Goal: Information Seeking & Learning: Compare options

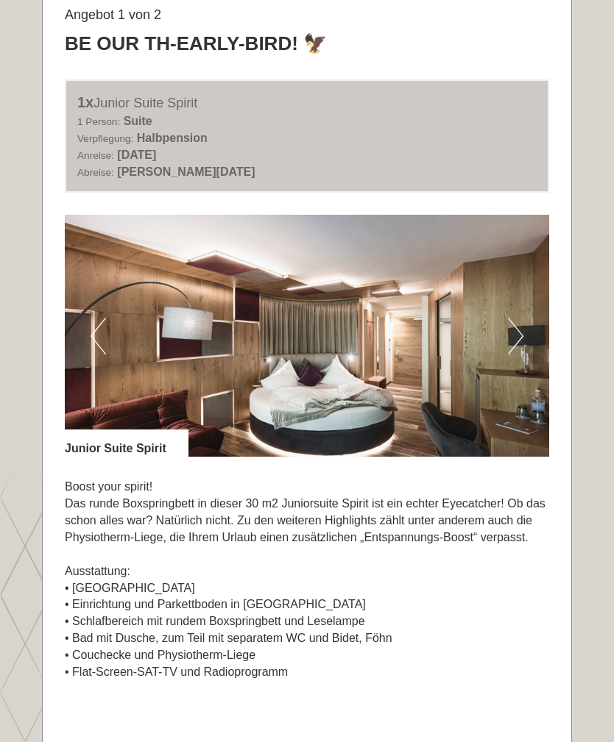
scroll to position [764, 0]
click at [513, 335] on button "Next" at bounding box center [515, 336] width 15 height 37
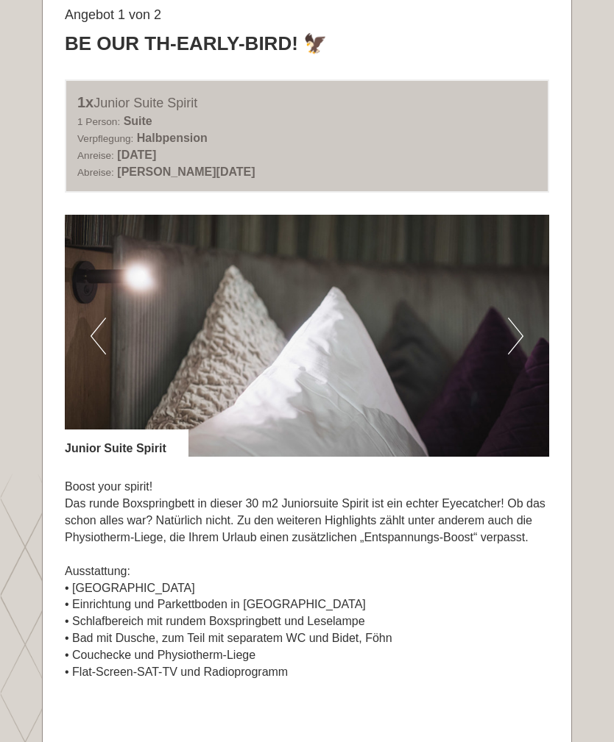
click at [508, 341] on button "Next" at bounding box center [515, 336] width 15 height 37
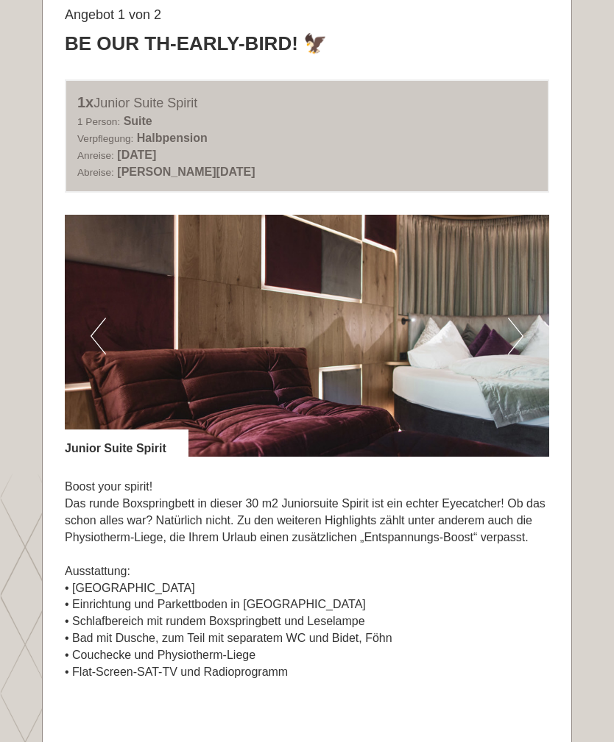
click at [514, 338] on button "Next" at bounding box center [515, 336] width 15 height 37
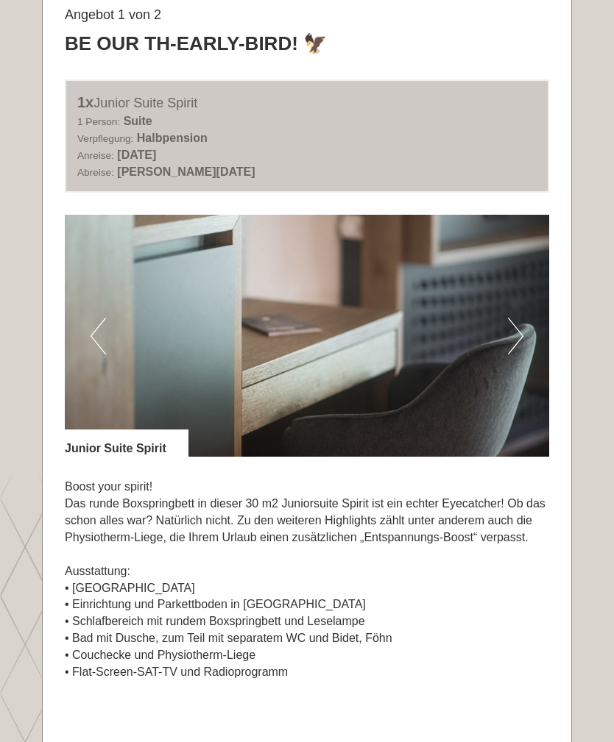
click at [511, 335] on button "Next" at bounding box center [515, 336] width 15 height 37
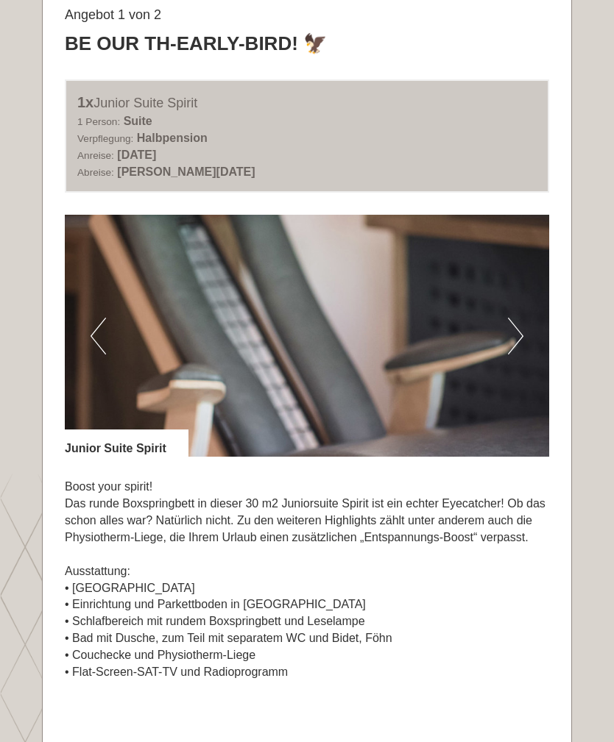
click at [519, 328] on button "Next" at bounding box center [515, 336] width 15 height 37
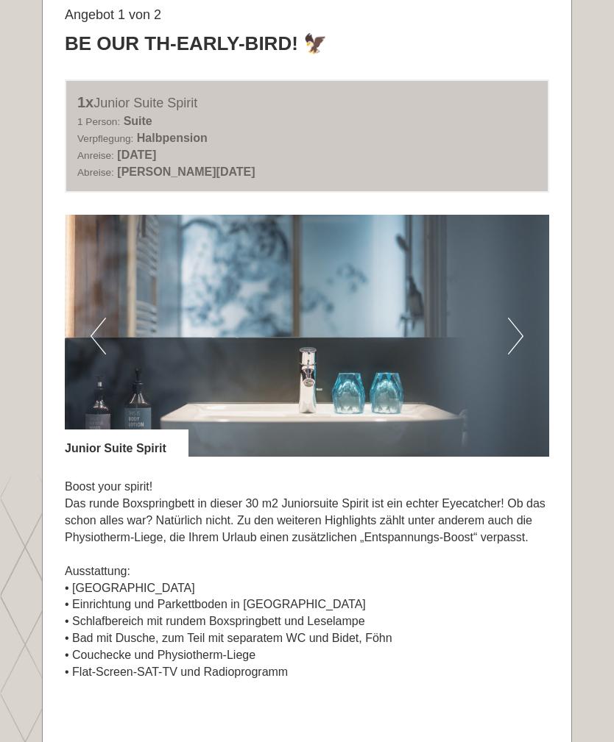
click at [511, 343] on button "Next" at bounding box center [515, 336] width 15 height 37
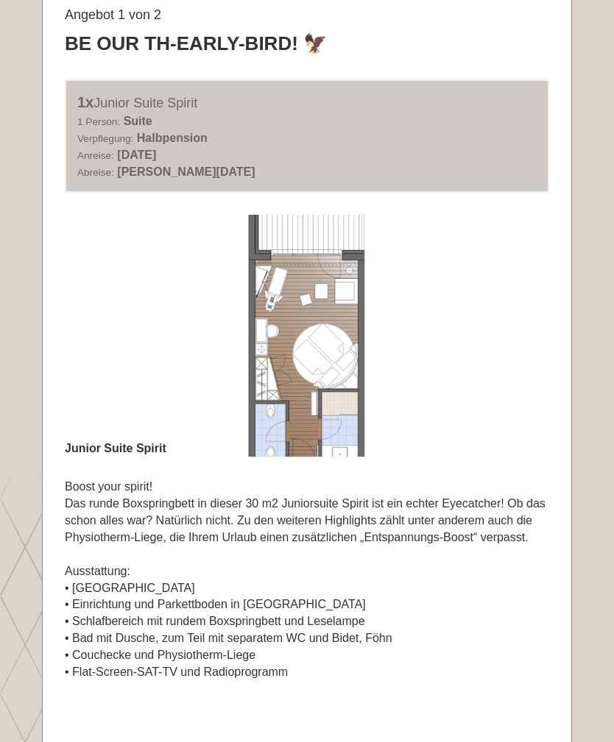
click at [514, 341] on button "Next" at bounding box center [515, 336] width 15 height 37
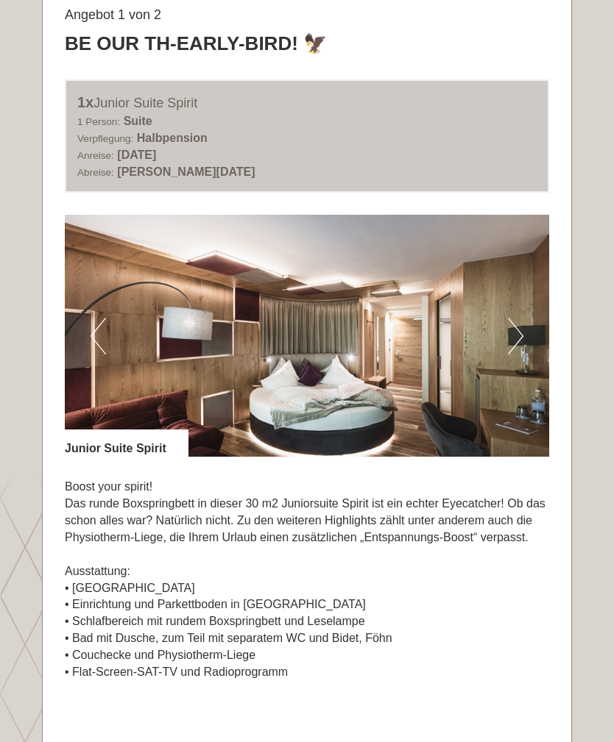
click at [516, 336] on button "Next" at bounding box center [515, 336] width 15 height 37
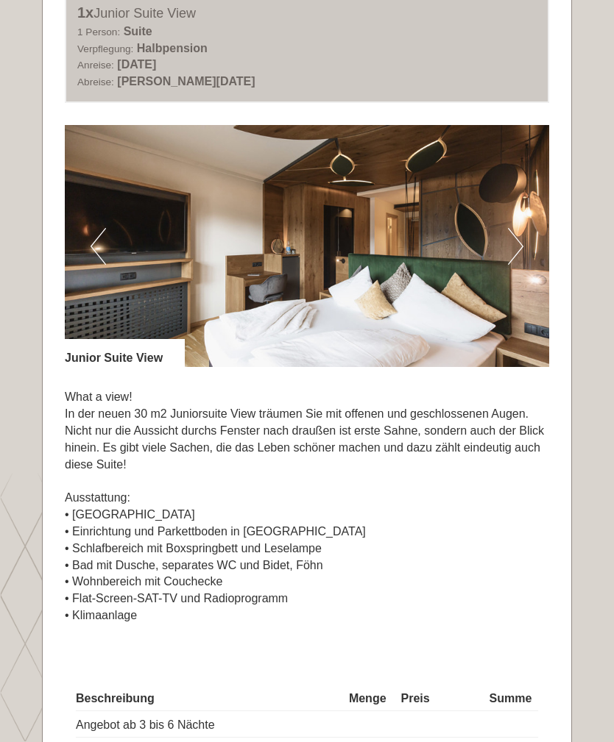
scroll to position [1899, 0]
click at [514, 232] on button "Next" at bounding box center [515, 246] width 15 height 37
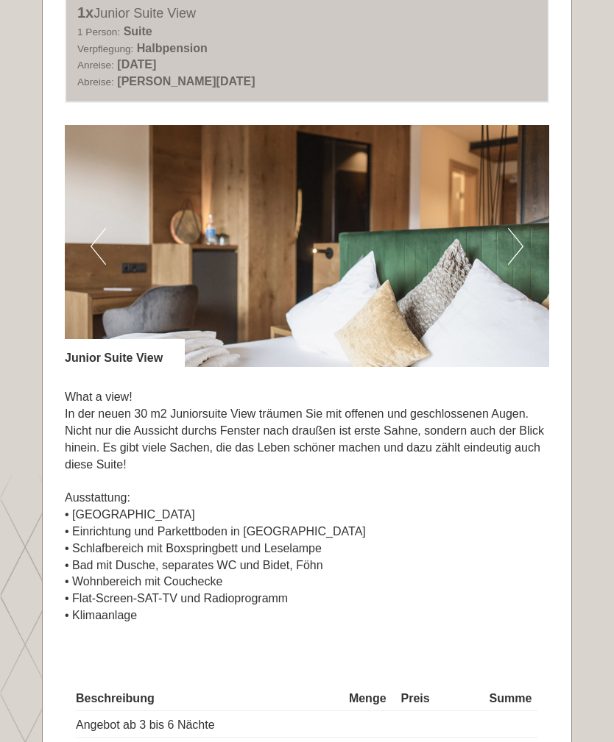
click at [518, 228] on button "Next" at bounding box center [515, 246] width 15 height 37
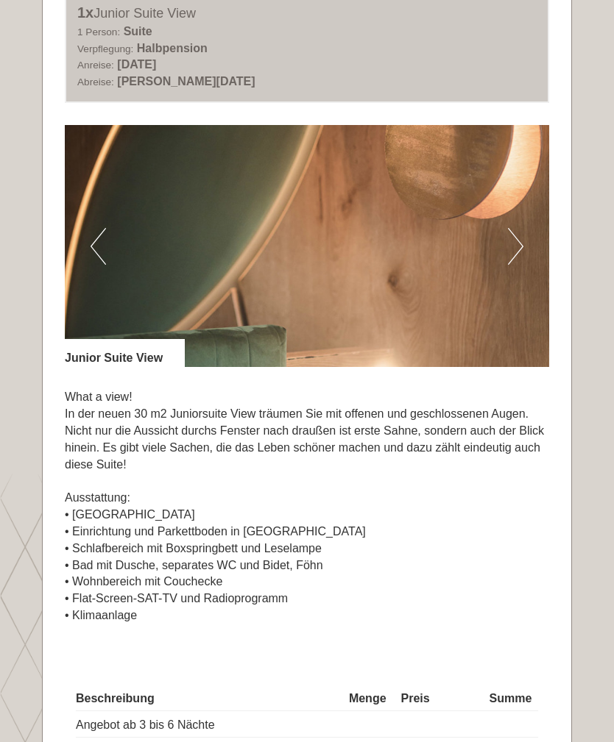
click at [507, 231] on img at bounding box center [307, 246] width 484 height 242
click at [500, 238] on img at bounding box center [307, 246] width 484 height 242
click at [507, 237] on img at bounding box center [307, 246] width 484 height 242
click at [526, 235] on img at bounding box center [307, 246] width 484 height 242
click at [530, 236] on img at bounding box center [307, 246] width 484 height 242
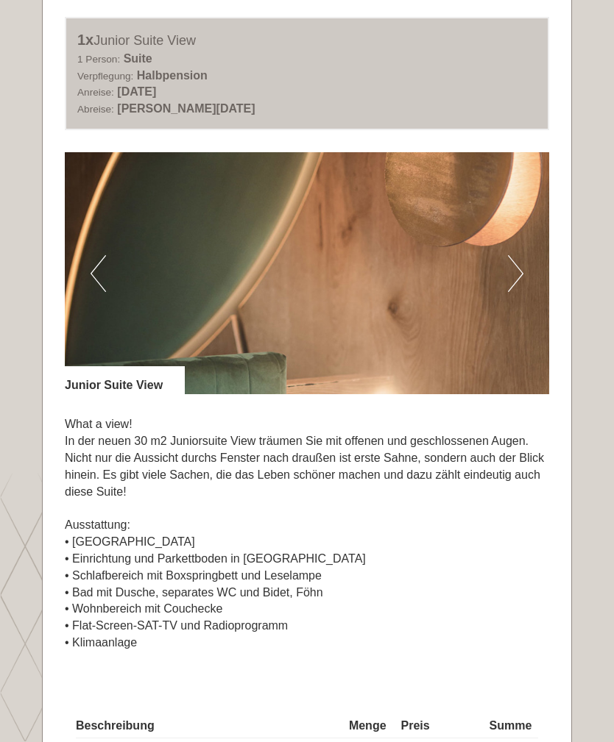
scroll to position [1872, 0]
click at [505, 281] on img at bounding box center [307, 273] width 484 height 242
click at [513, 277] on img at bounding box center [307, 273] width 484 height 242
click at [515, 256] on button "Next" at bounding box center [515, 273] width 15 height 37
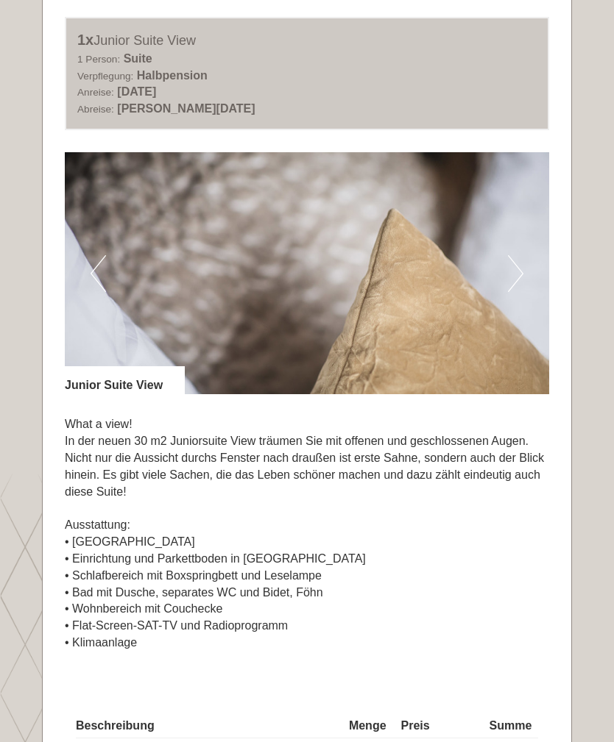
click at [505, 244] on img at bounding box center [307, 273] width 484 height 242
click at [509, 255] on button "Next" at bounding box center [515, 273] width 15 height 37
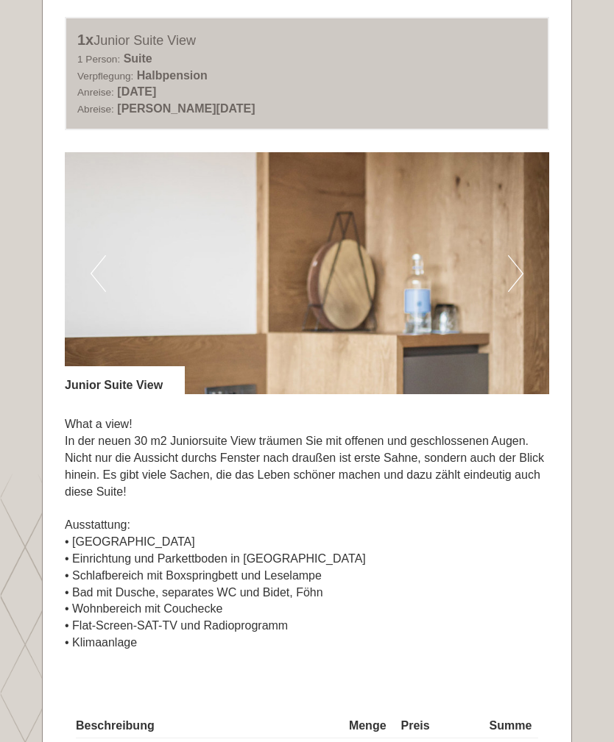
click at [520, 256] on button "Next" at bounding box center [515, 273] width 15 height 37
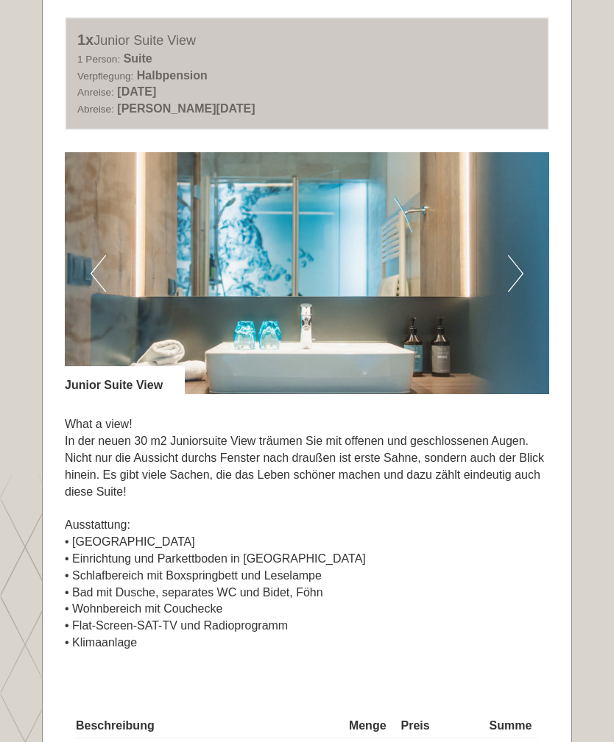
click at [519, 255] on button "Next" at bounding box center [515, 273] width 15 height 37
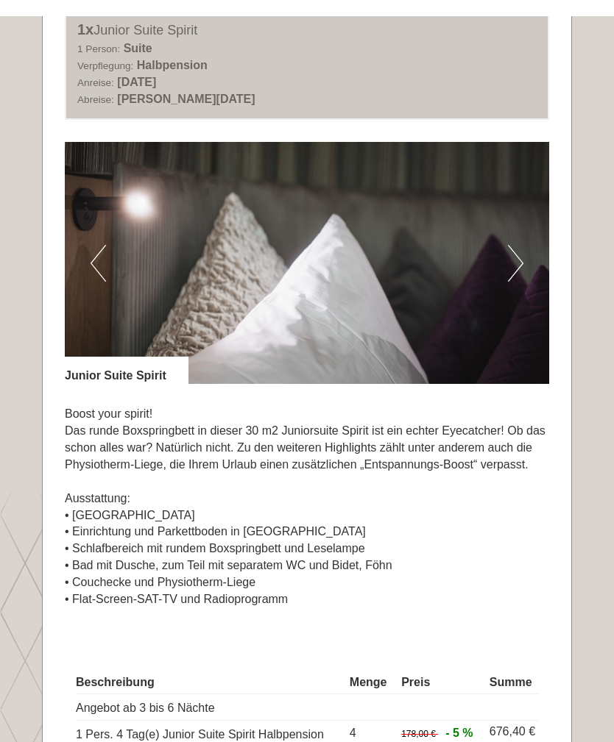
scroll to position [835, 0]
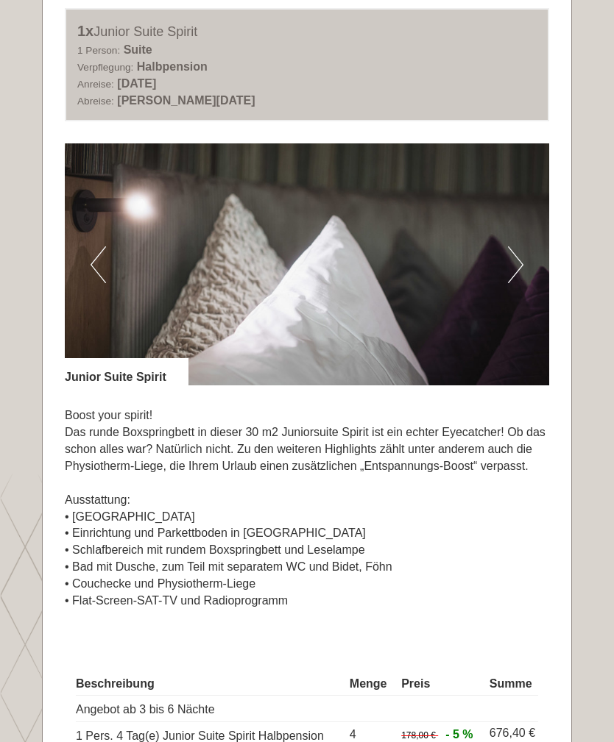
click at [509, 260] on button "Next" at bounding box center [515, 264] width 15 height 37
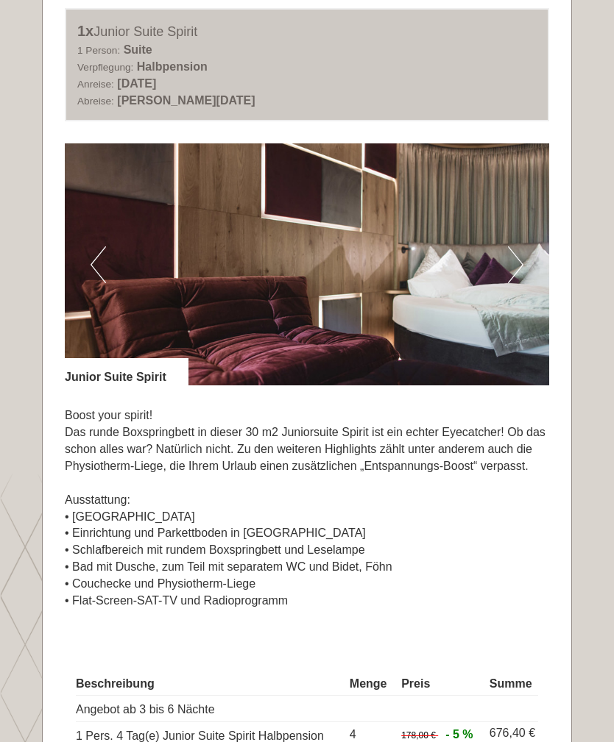
click at [513, 259] on button "Next" at bounding box center [515, 264] width 15 height 37
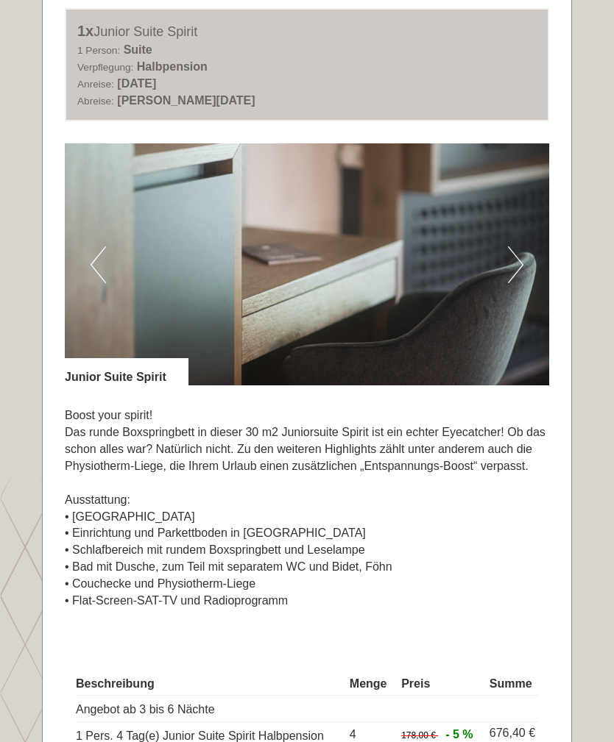
click at [513, 260] on button "Next" at bounding box center [515, 264] width 15 height 37
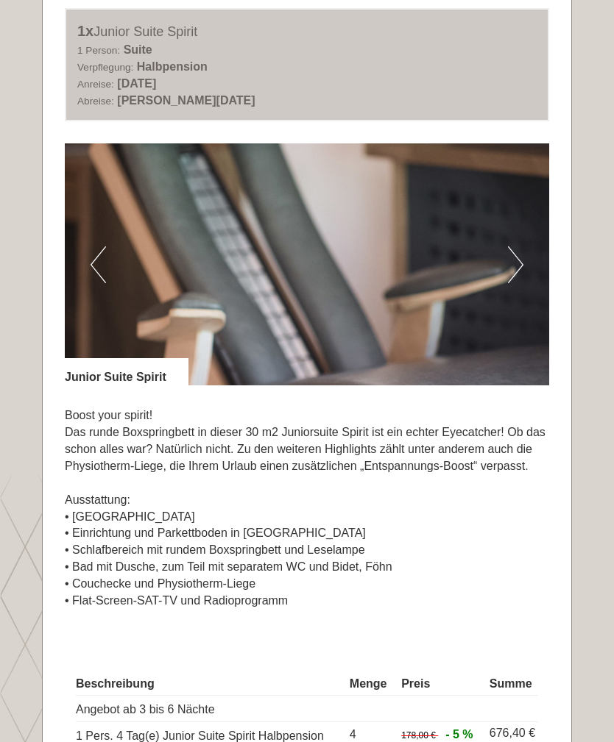
click at [512, 260] on button "Next" at bounding box center [515, 264] width 15 height 37
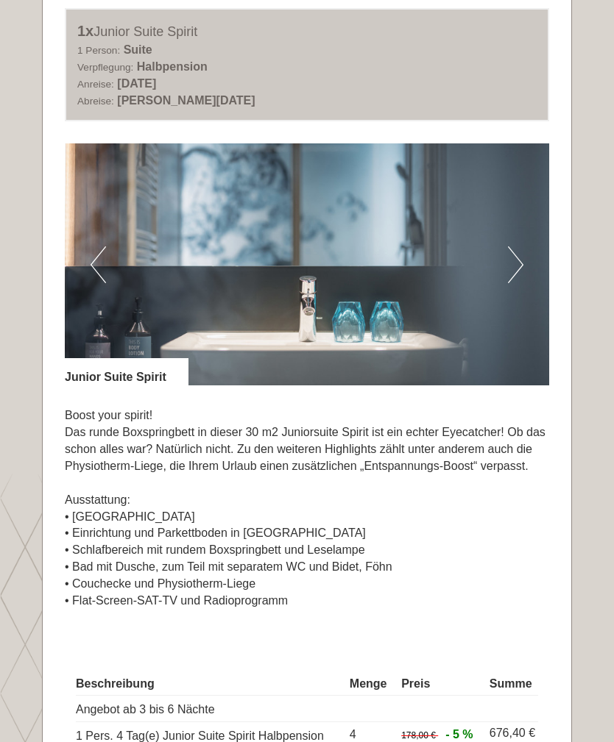
click at [514, 262] on button "Next" at bounding box center [515, 264] width 15 height 37
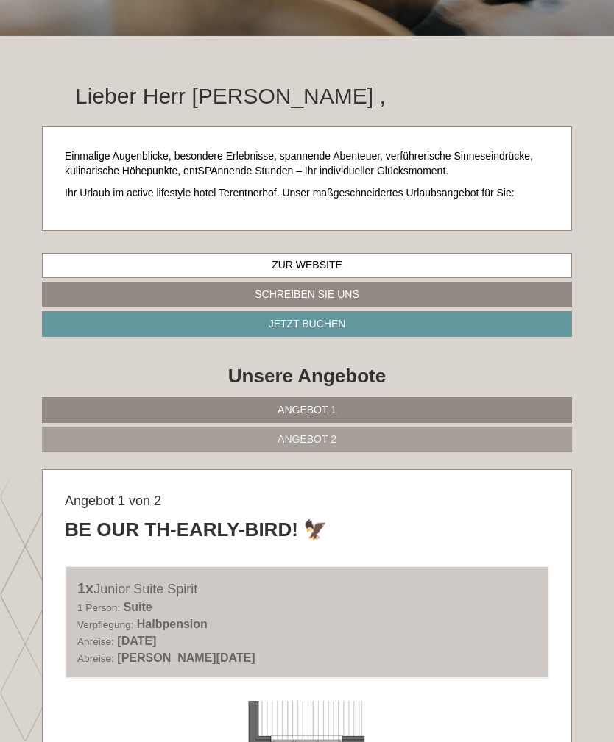
scroll to position [277, 0]
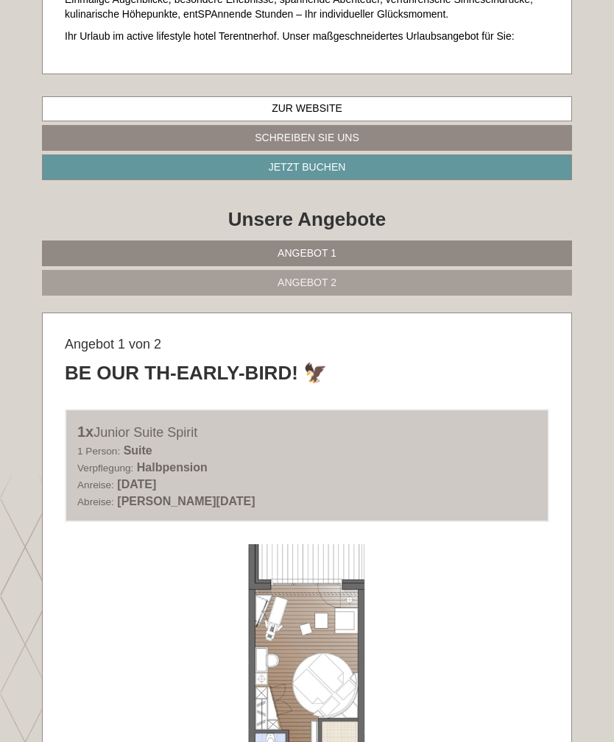
click at [470, 290] on link "Angebot 2" at bounding box center [307, 283] width 530 height 26
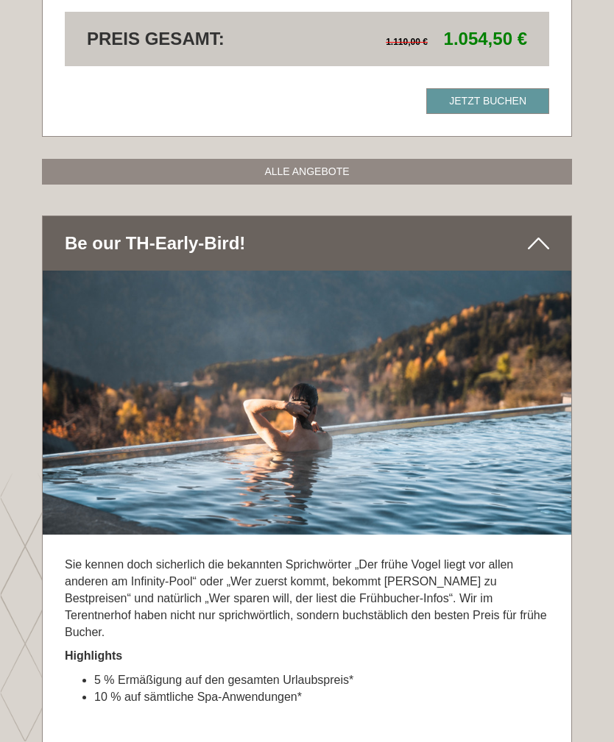
scroll to position [1666, 0]
click at [534, 238] on div "Be our TH-Early-Bird!" at bounding box center [307, 243] width 528 height 54
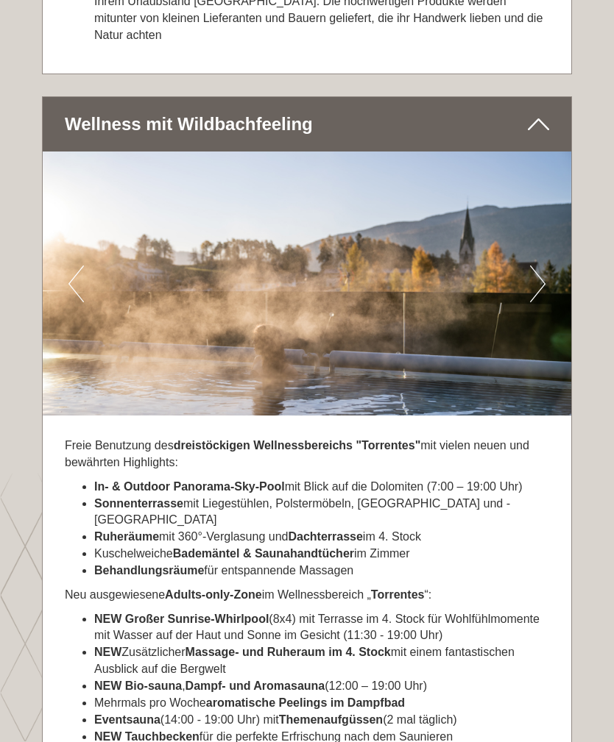
scroll to position [2811, 0]
click at [530, 266] on button "Next" at bounding box center [537, 284] width 15 height 37
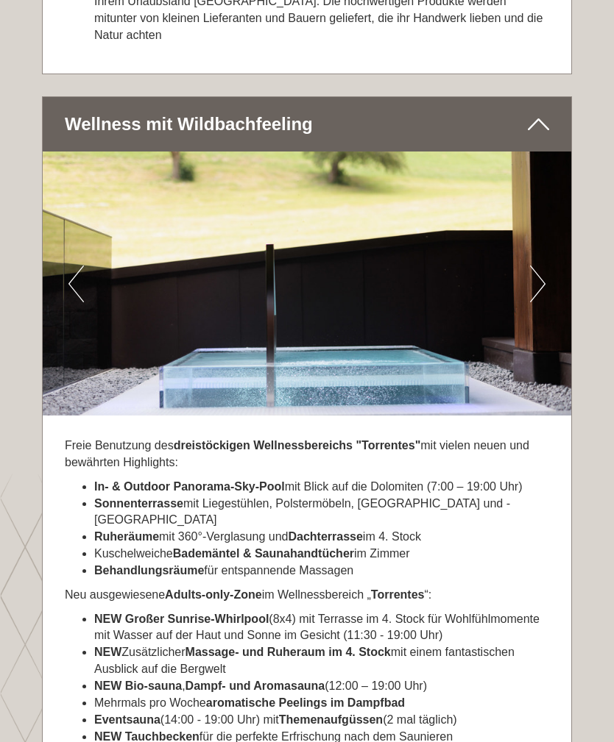
click at [532, 266] on button "Next" at bounding box center [537, 284] width 15 height 37
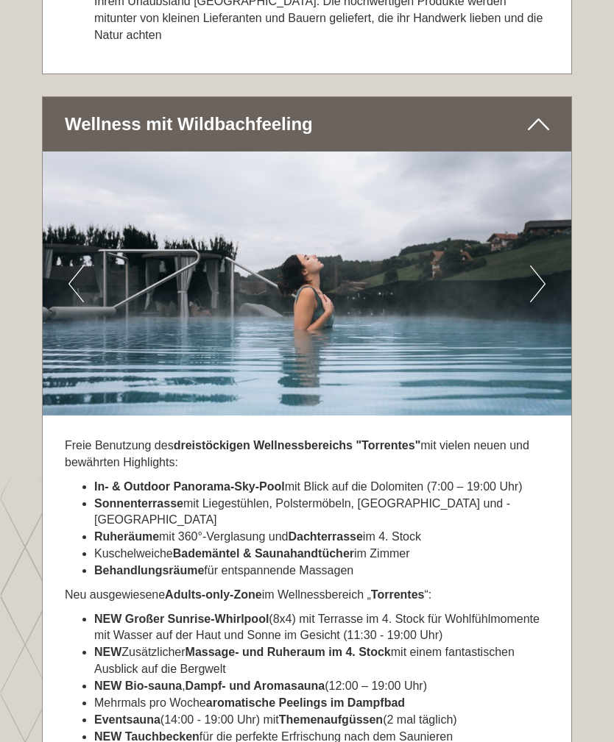
click at [531, 266] on button "Next" at bounding box center [537, 284] width 15 height 37
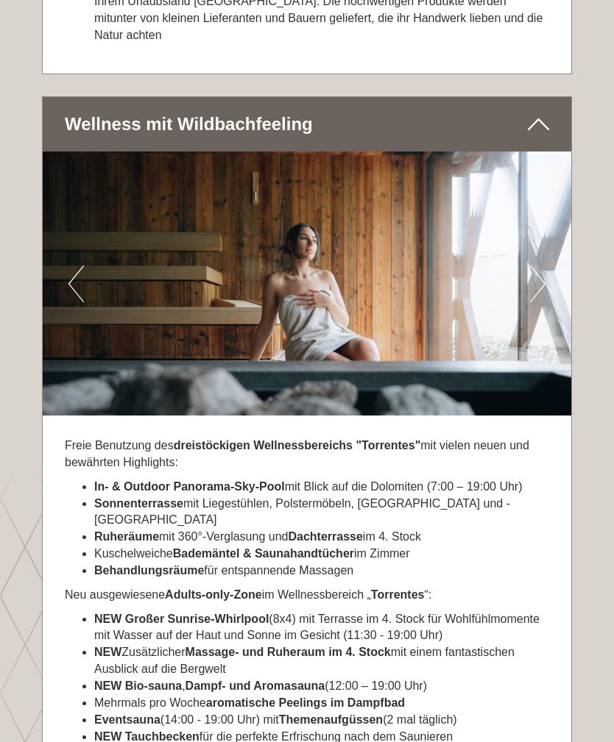
click at [533, 266] on button "Next" at bounding box center [537, 284] width 15 height 37
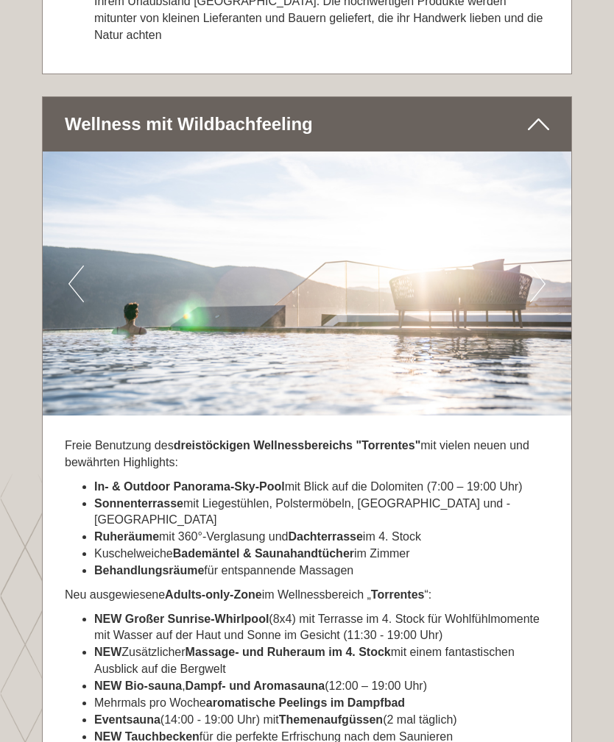
click at [532, 266] on button "Next" at bounding box center [537, 284] width 15 height 37
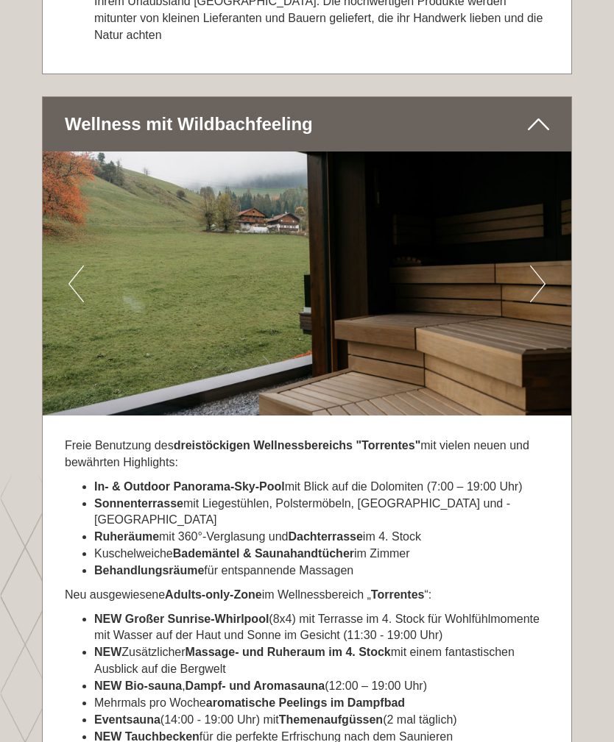
click at [532, 266] on button "Next" at bounding box center [537, 284] width 15 height 37
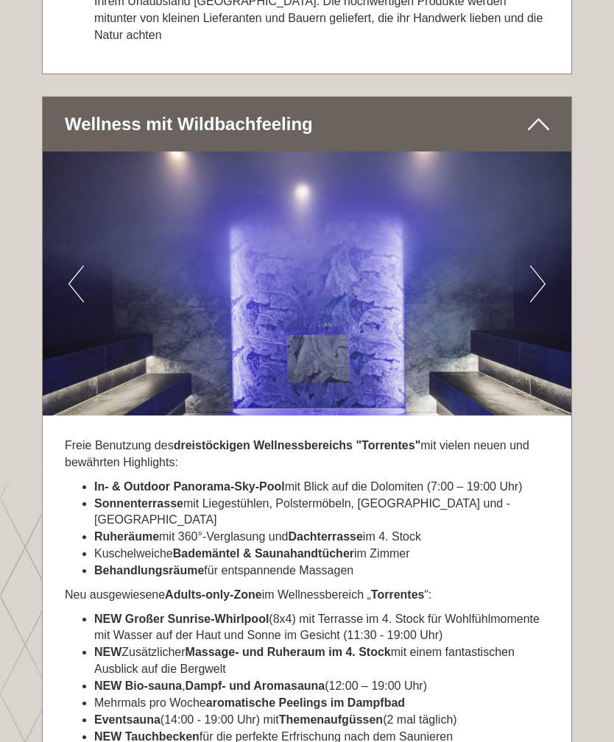
click at [530, 266] on button "Next" at bounding box center [537, 284] width 15 height 37
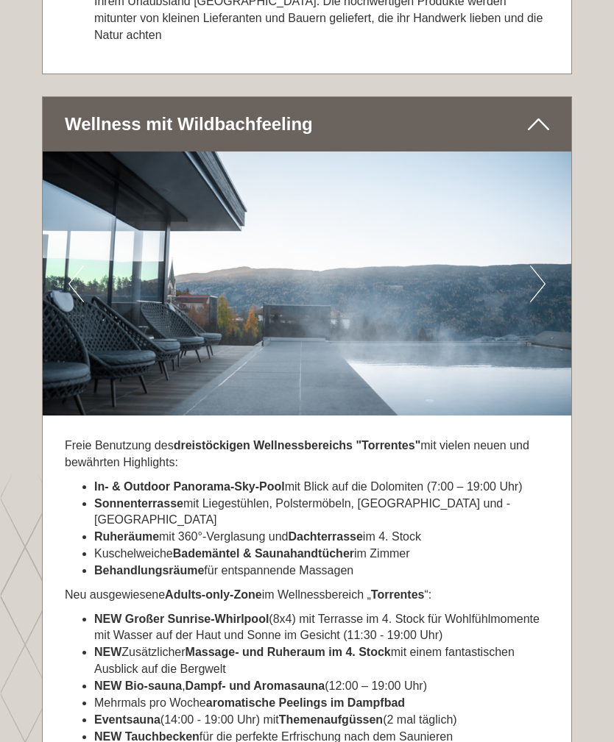
click at [530, 266] on button "Next" at bounding box center [537, 284] width 15 height 37
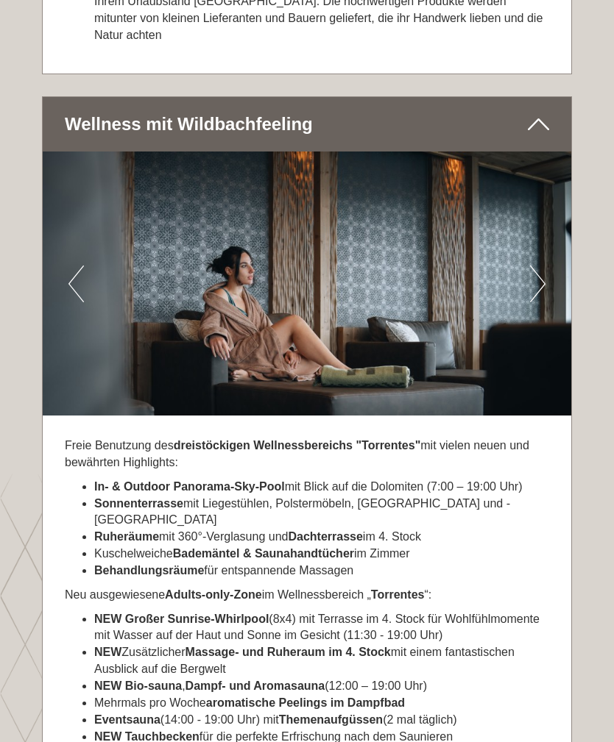
click at [538, 266] on button "Next" at bounding box center [537, 284] width 15 height 37
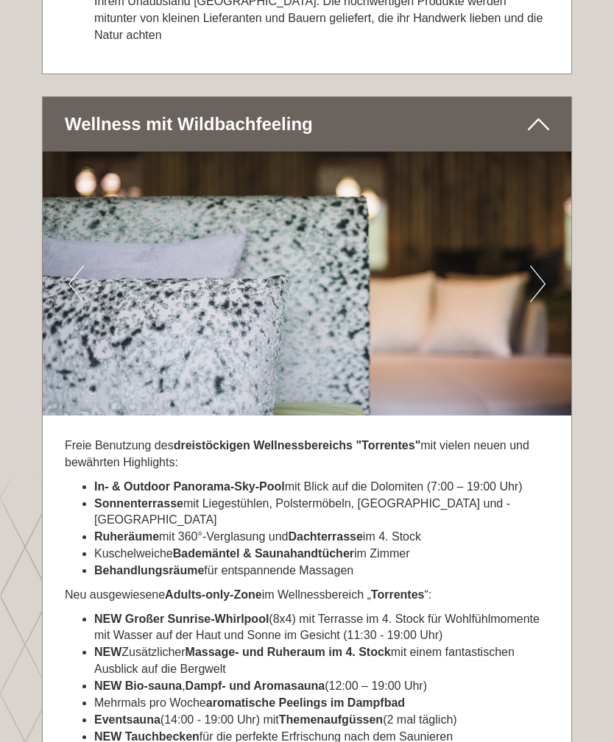
click at [537, 266] on button "Next" at bounding box center [537, 284] width 15 height 37
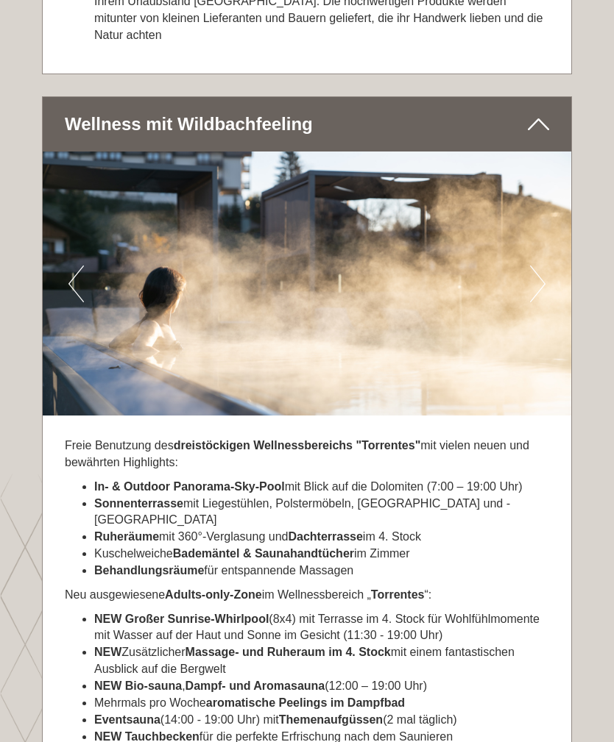
click at [537, 266] on button "Next" at bounding box center [537, 284] width 15 height 37
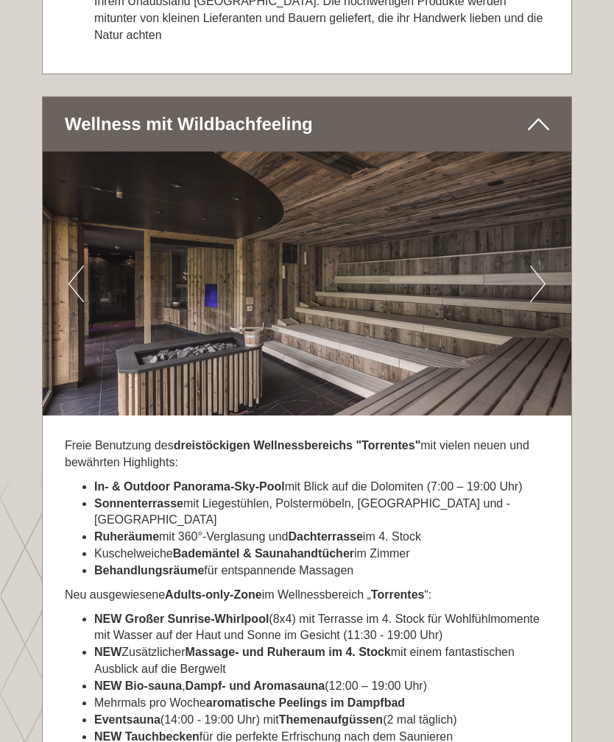
click at [540, 266] on button "Next" at bounding box center [537, 284] width 15 height 37
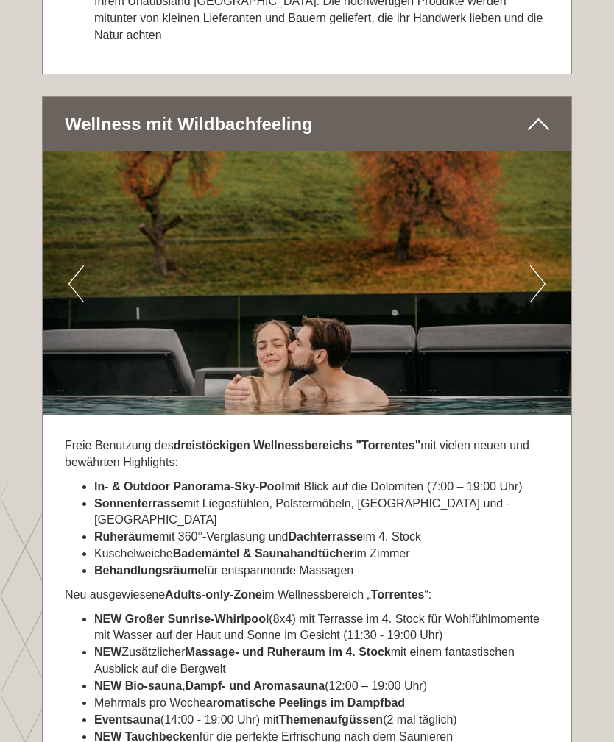
click at [538, 266] on button "Next" at bounding box center [537, 284] width 15 height 37
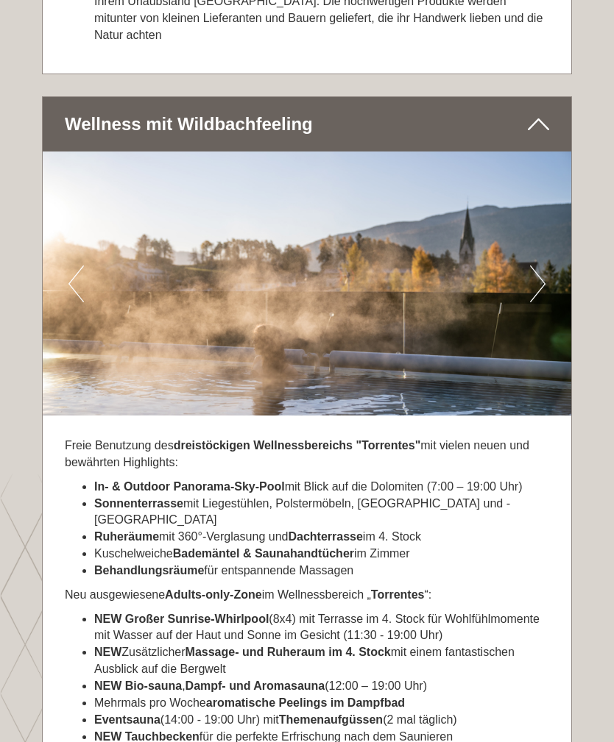
click at [541, 266] on button "Next" at bounding box center [537, 284] width 15 height 37
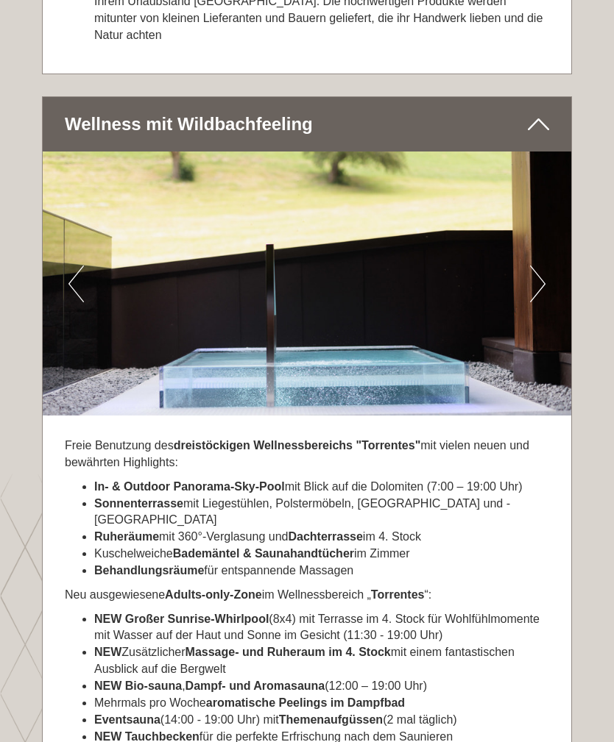
click at [540, 266] on button "Next" at bounding box center [537, 284] width 15 height 37
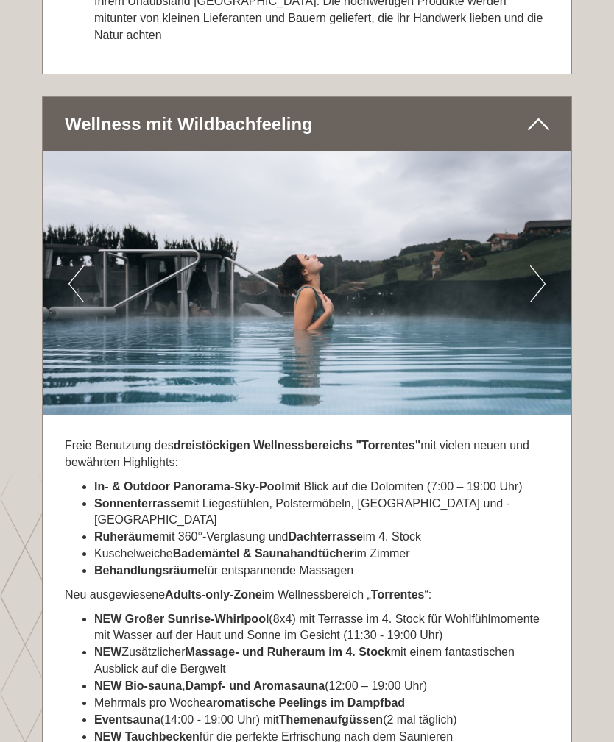
click at [542, 266] on button "Next" at bounding box center [537, 284] width 15 height 37
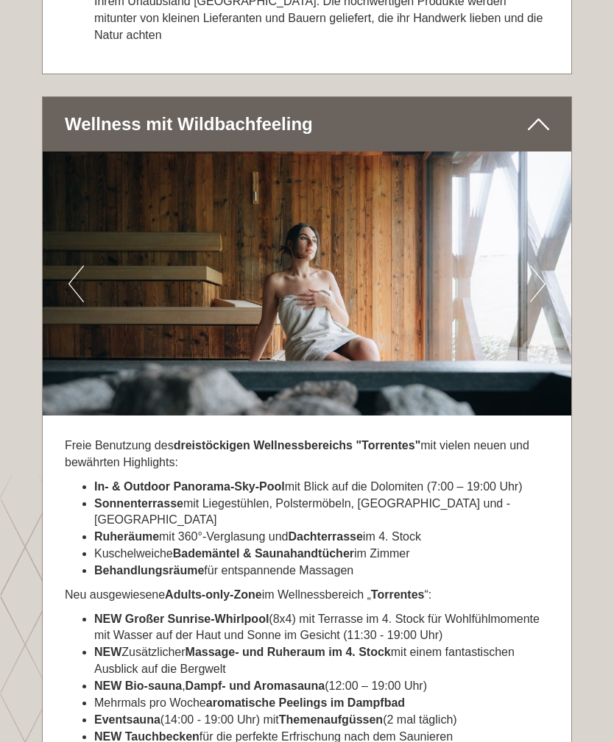
click at [540, 266] on button "Next" at bounding box center [537, 284] width 15 height 37
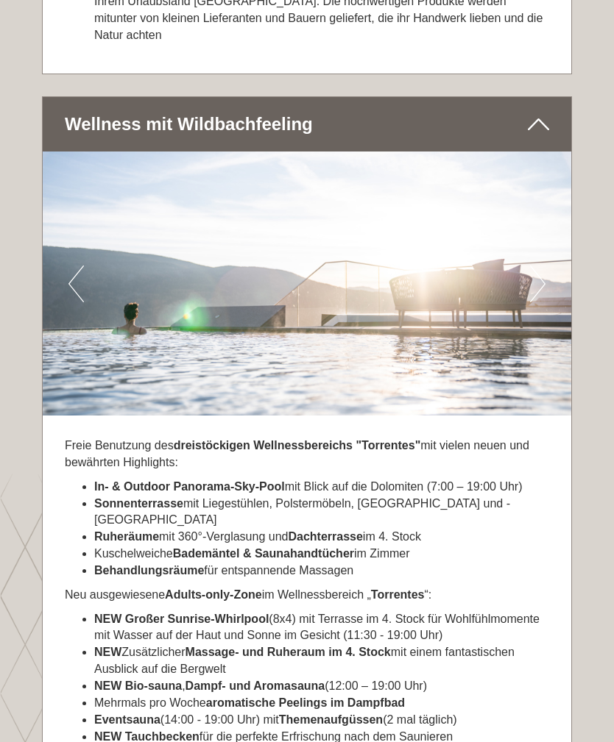
click at [541, 266] on button "Next" at bounding box center [537, 284] width 15 height 37
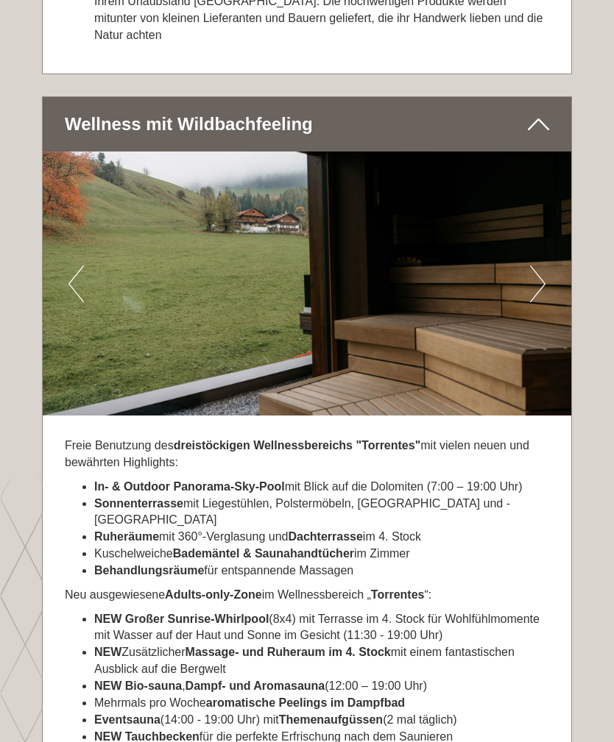
click at [542, 266] on button "Next" at bounding box center [537, 284] width 15 height 37
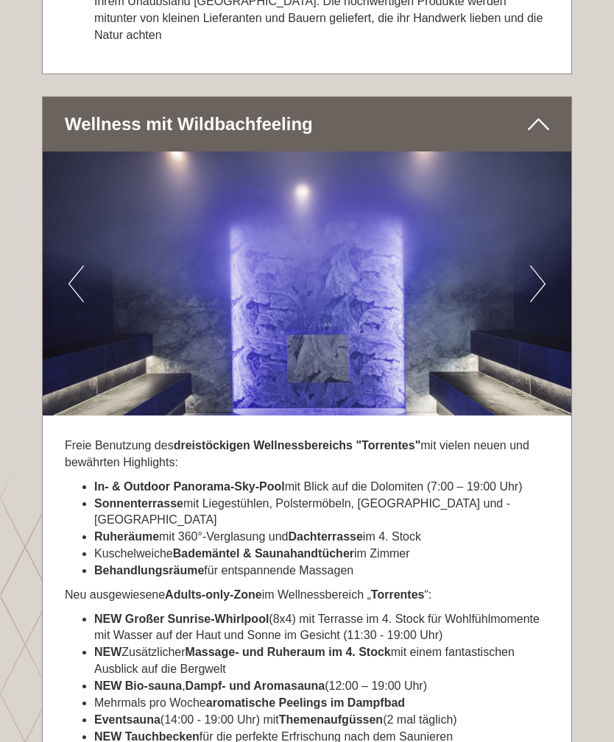
click at [541, 266] on button "Next" at bounding box center [537, 284] width 15 height 37
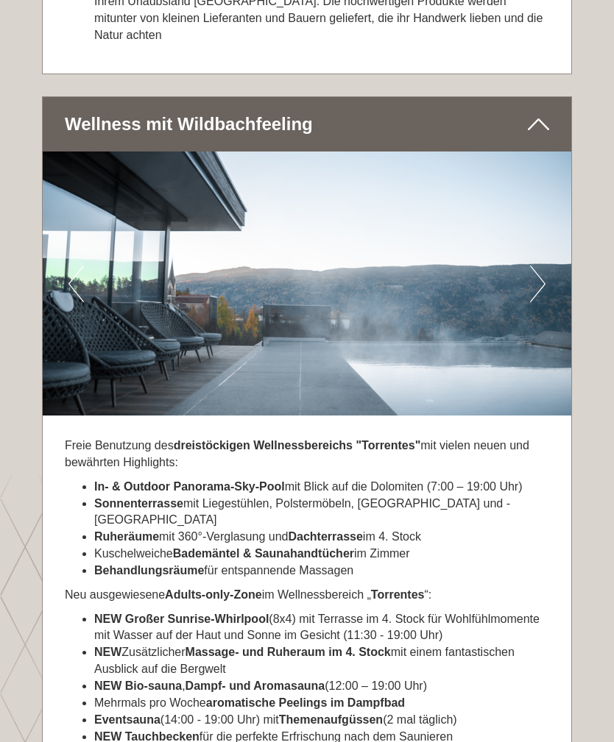
click at [539, 266] on button "Next" at bounding box center [537, 284] width 15 height 37
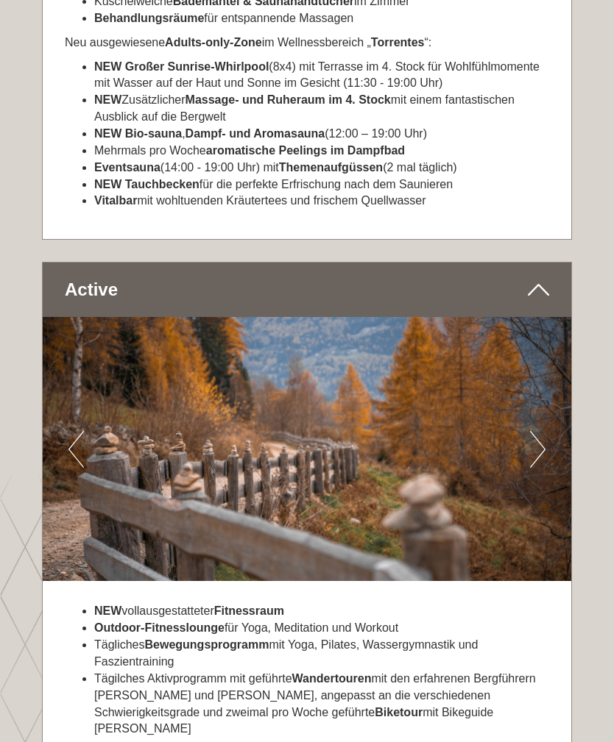
scroll to position [3490, 0]
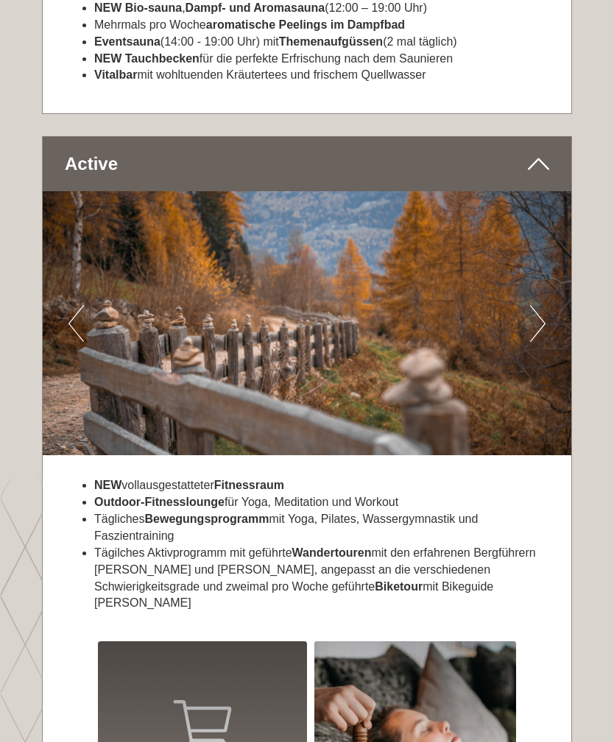
click at [534, 305] on button "Next" at bounding box center [537, 323] width 15 height 37
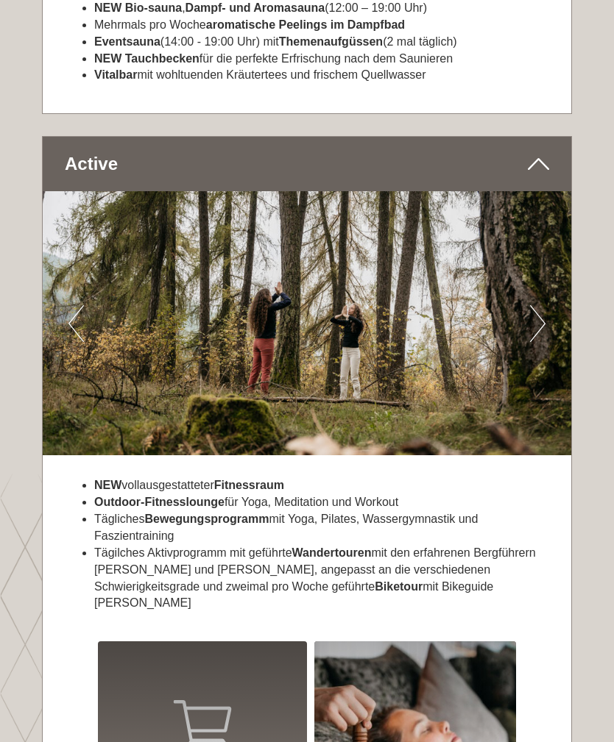
click at [534, 305] on button "Next" at bounding box center [537, 323] width 15 height 37
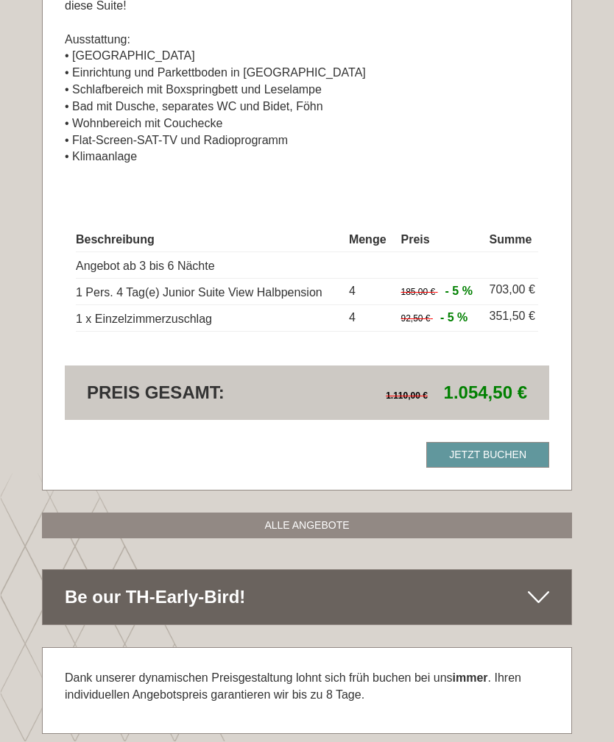
scroll to position [1313, 0]
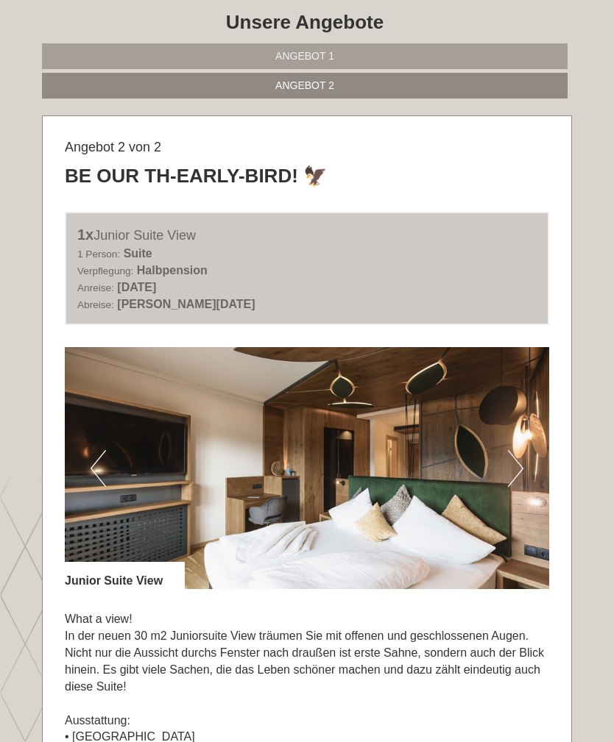
click at [96, 63] on link "Angebot 1" at bounding box center [304, 57] width 525 height 26
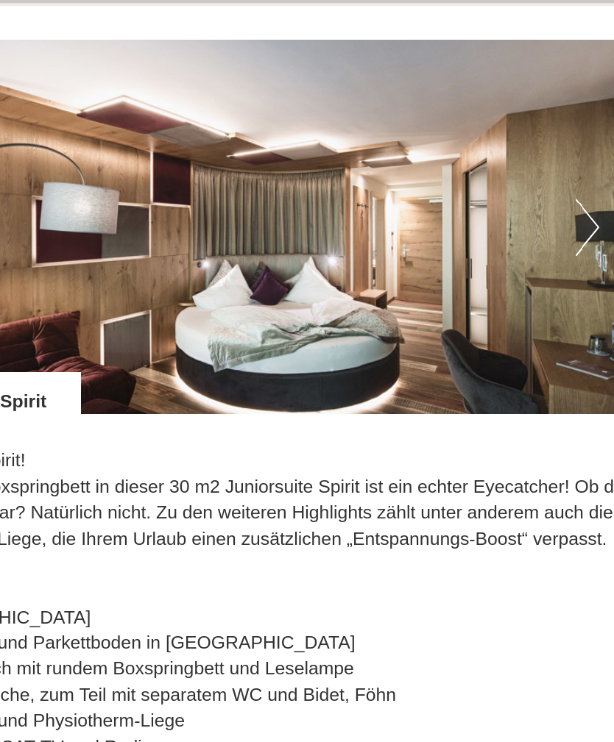
scroll to position [951, 0]
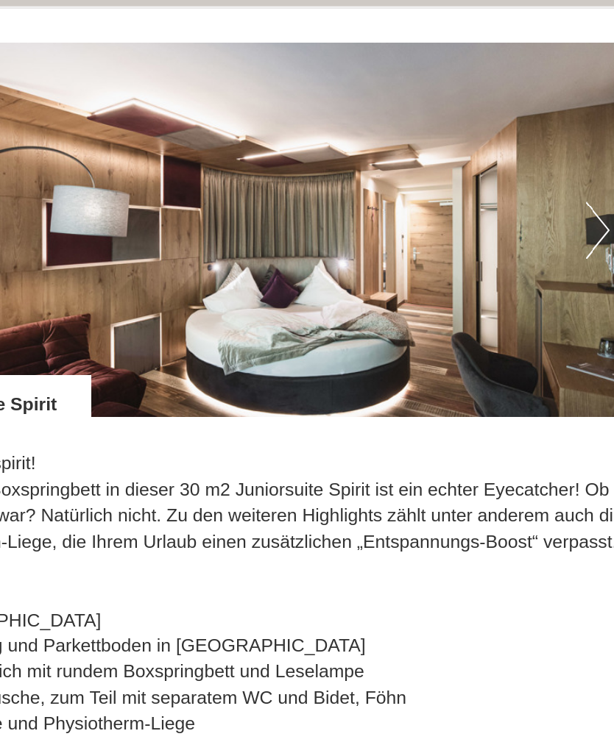
click at [508, 149] on button "Next" at bounding box center [515, 149] width 15 height 37
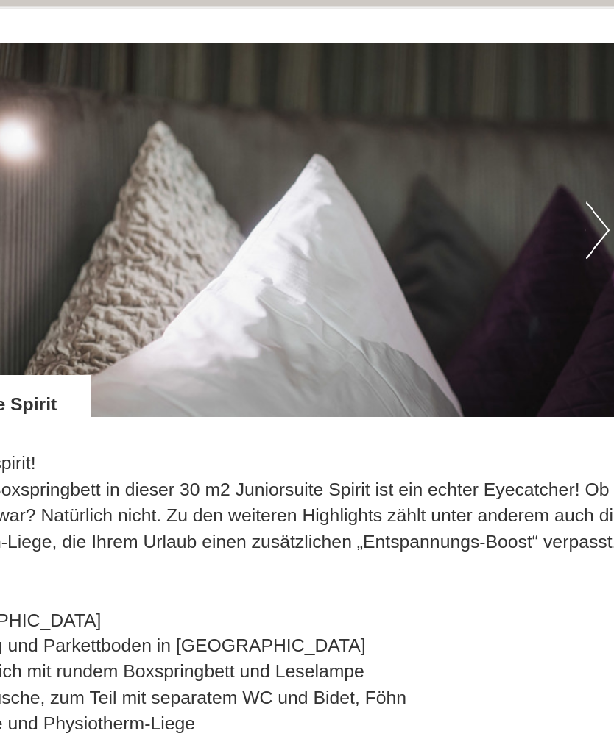
click at [508, 153] on button "Next" at bounding box center [515, 149] width 15 height 37
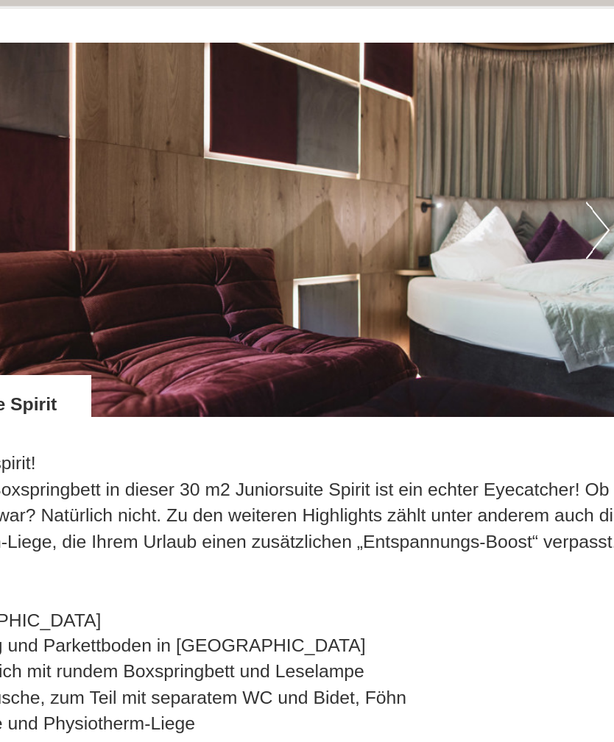
click at [508, 150] on button "Next" at bounding box center [515, 149] width 15 height 37
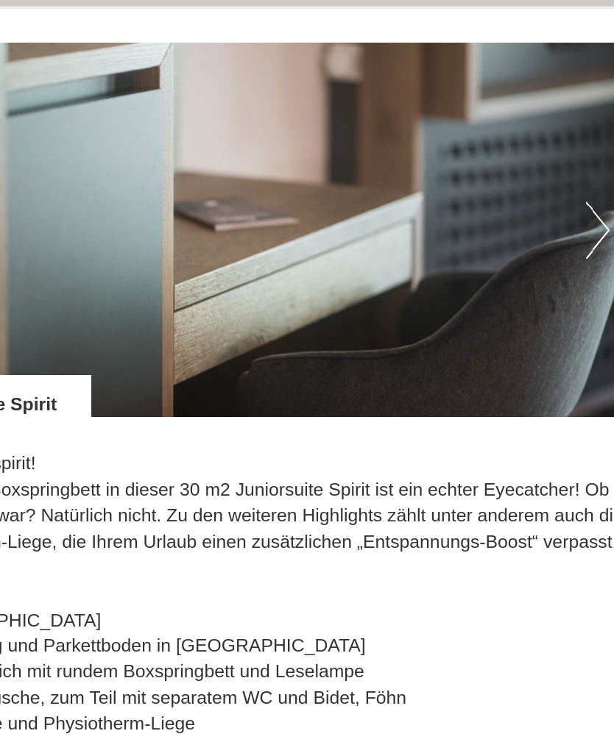
click at [508, 144] on button "Next" at bounding box center [515, 149] width 15 height 37
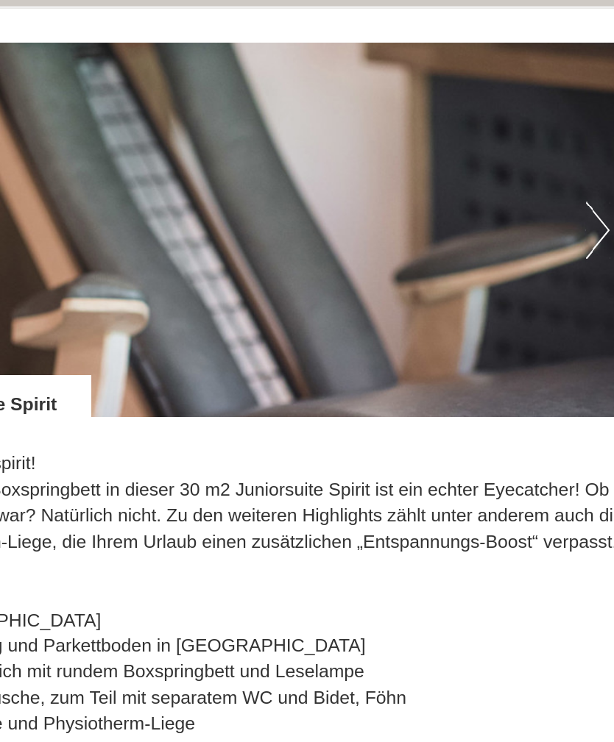
click at [377, 150] on img at bounding box center [307, 149] width 484 height 242
click at [508, 147] on button "Next" at bounding box center [515, 149] width 15 height 37
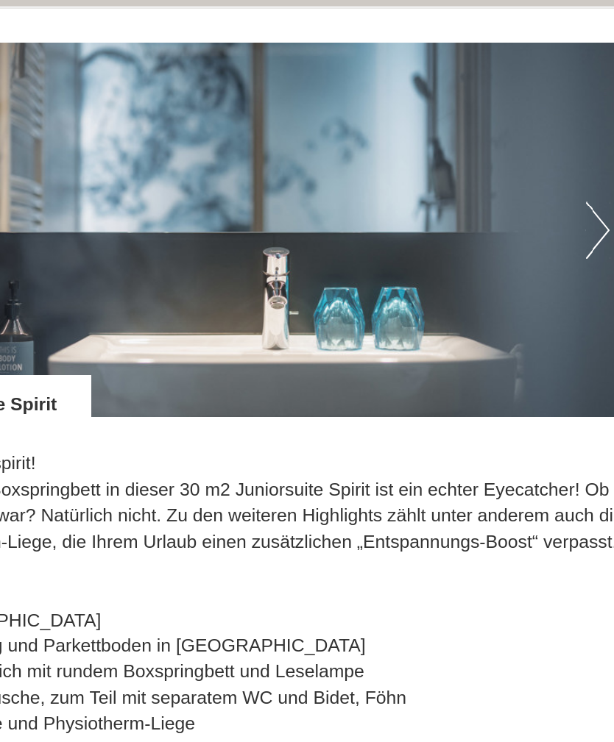
click at [508, 148] on button "Next" at bounding box center [515, 149] width 15 height 37
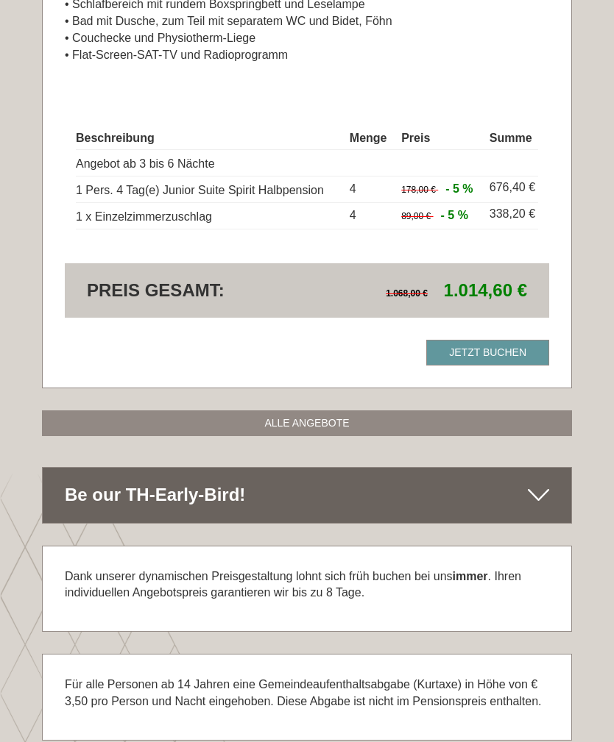
scroll to position [1433, 0]
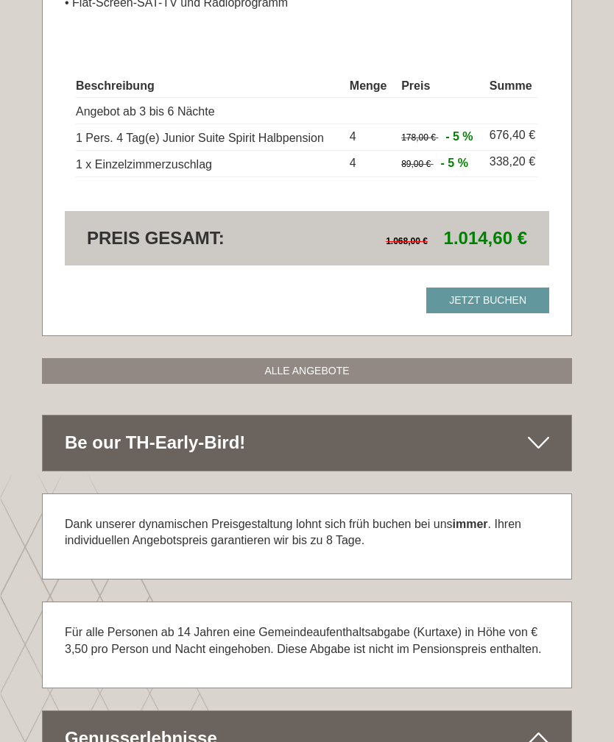
click at [461, 358] on link "ALLE ANGEBOTE" at bounding box center [307, 371] width 530 height 26
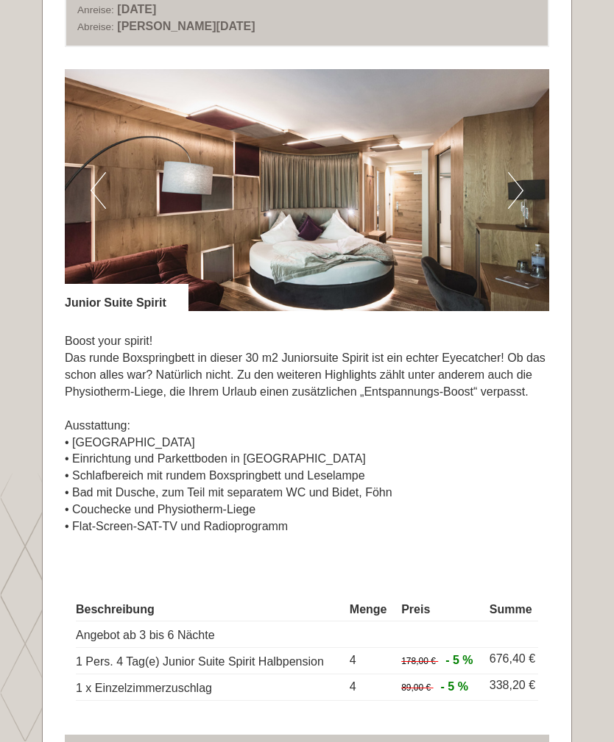
scroll to position [909, 0]
click at [519, 188] on button "Next" at bounding box center [515, 190] width 15 height 37
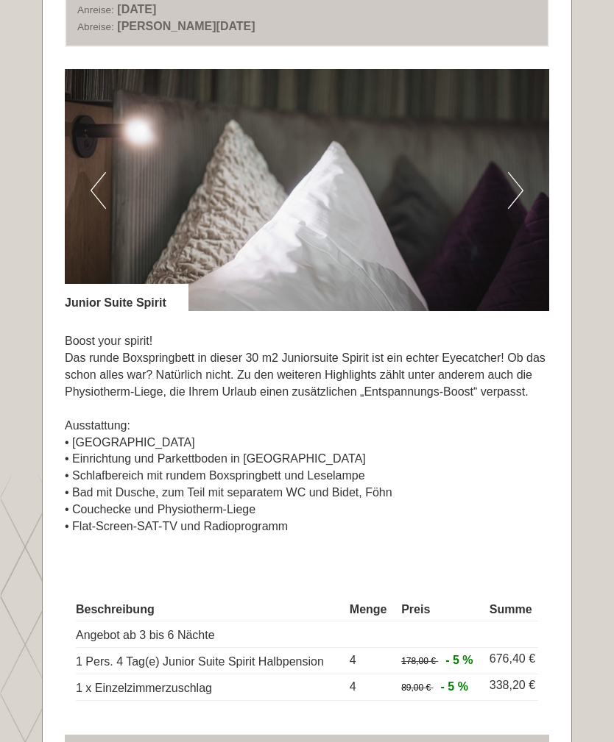
click at [516, 193] on button "Next" at bounding box center [515, 190] width 15 height 37
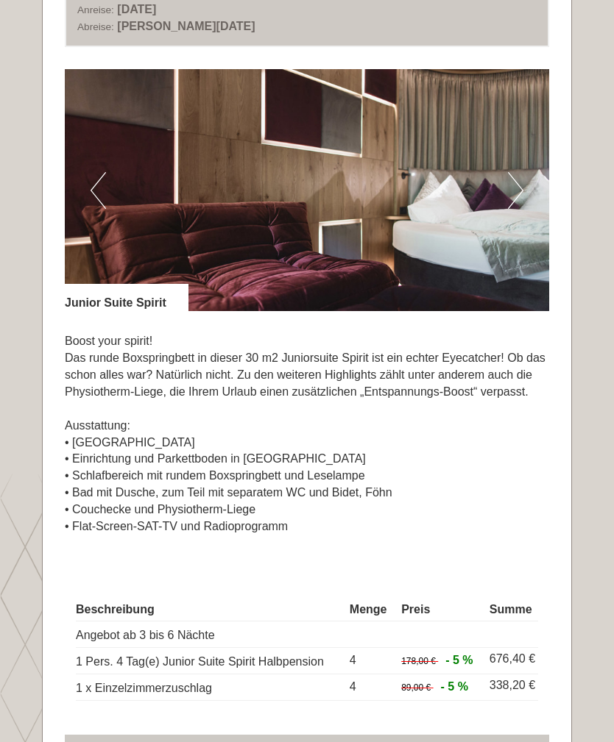
click at [519, 189] on button "Next" at bounding box center [515, 190] width 15 height 37
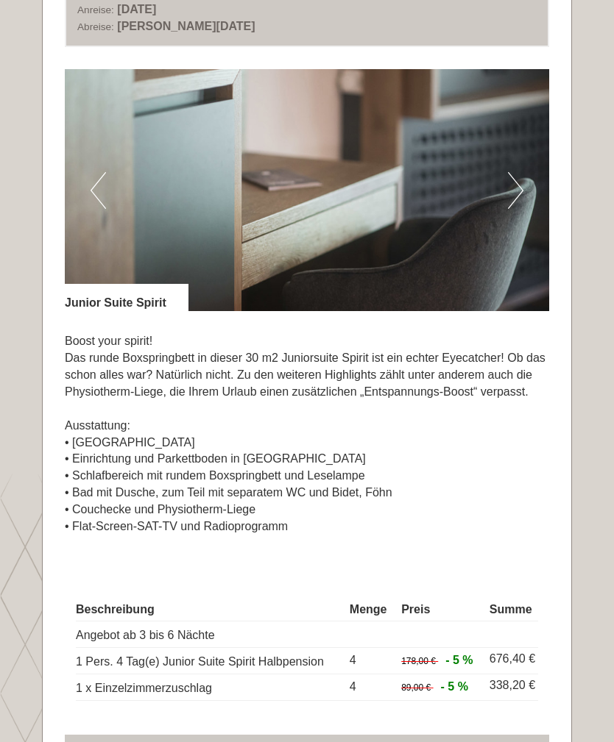
click at [525, 185] on img at bounding box center [307, 190] width 484 height 242
click at [519, 185] on button "Next" at bounding box center [515, 190] width 15 height 37
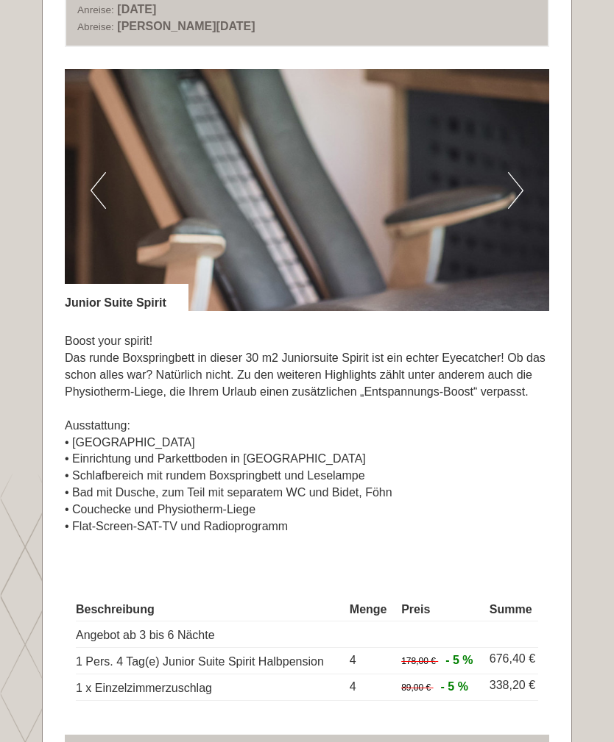
click at [508, 191] on button "Next" at bounding box center [515, 190] width 15 height 37
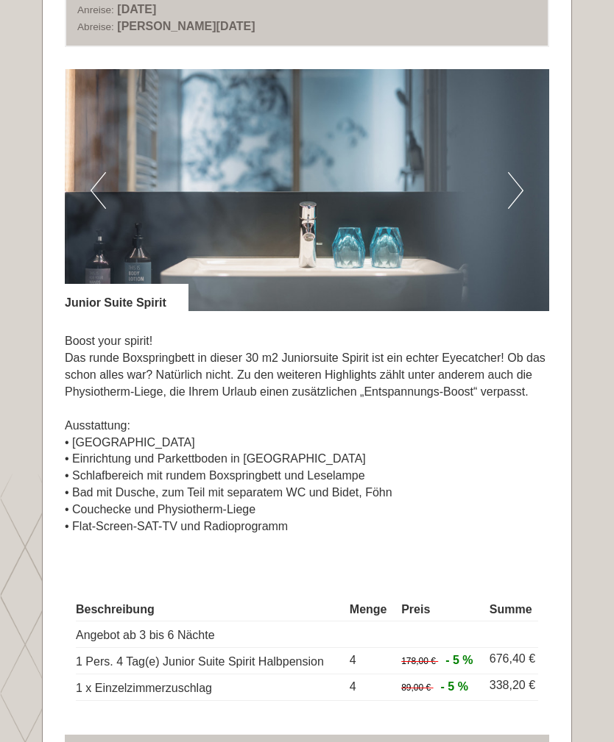
click at [509, 192] on button "Next" at bounding box center [515, 190] width 15 height 37
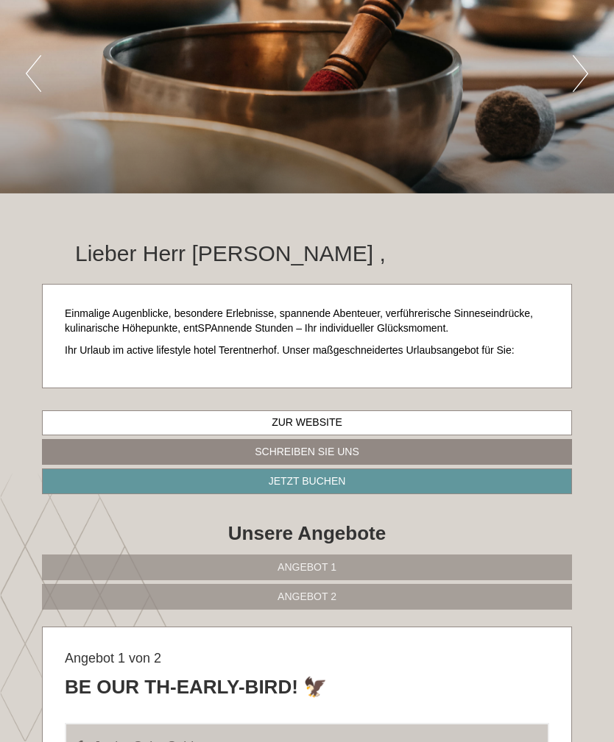
scroll to position [0, 0]
